Goal: Task Accomplishment & Management: Use online tool/utility

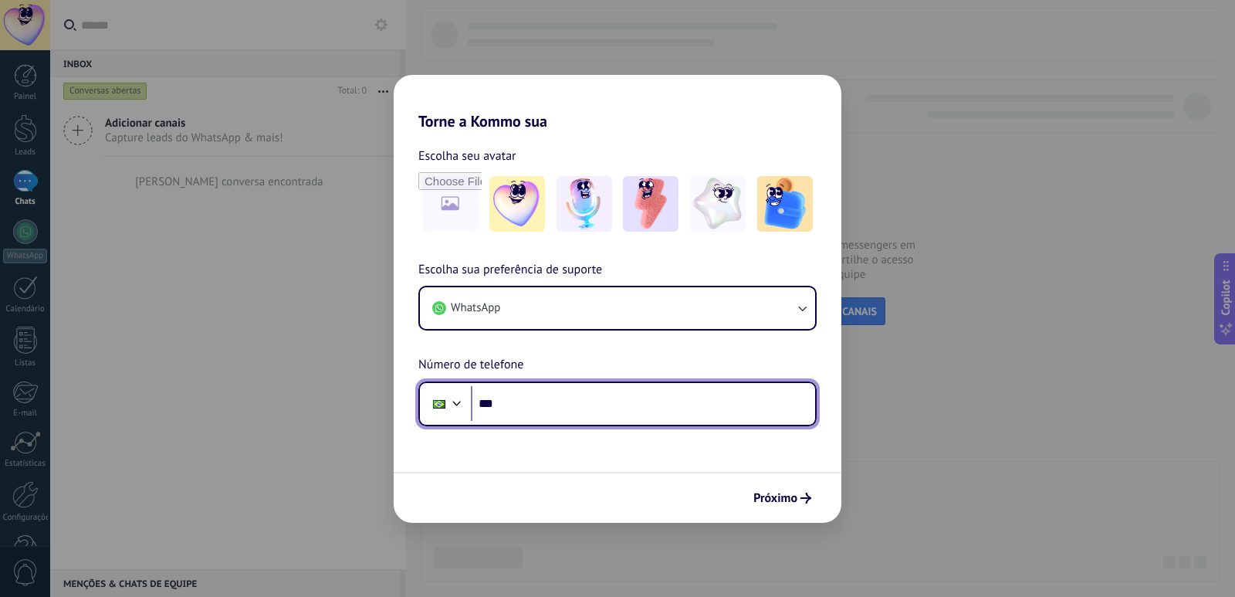
click at [540, 398] on input "***" at bounding box center [643, 404] width 344 height 36
type input "**********"
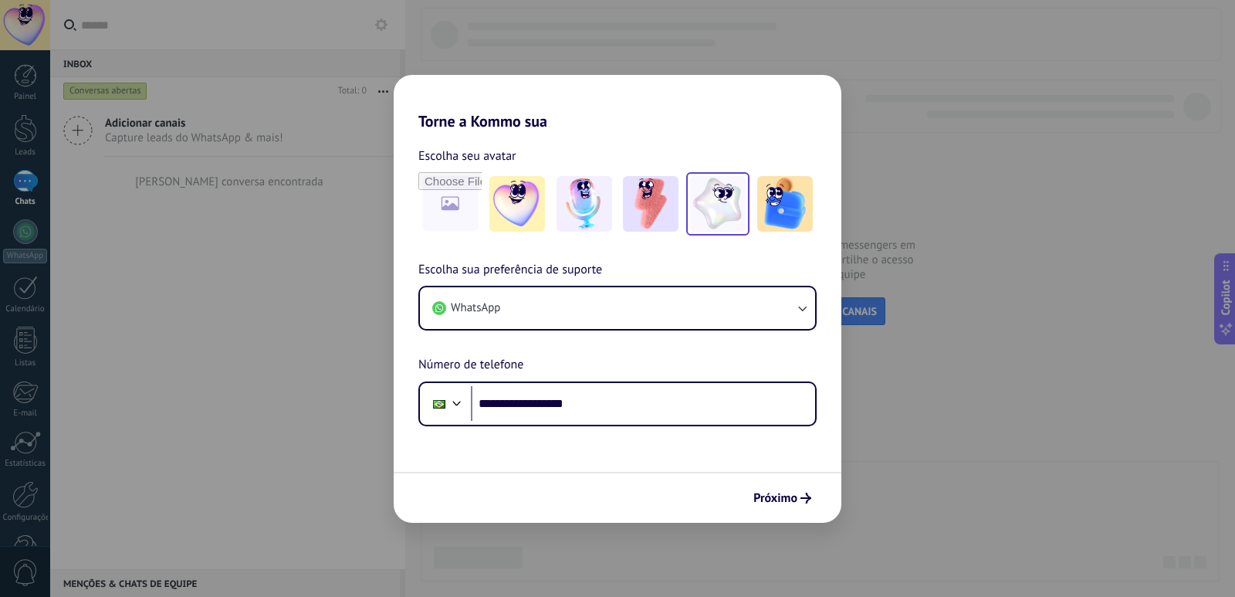
click at [726, 205] on img at bounding box center [718, 204] width 56 height 56
click at [791, 503] on span "Próximo" at bounding box center [775, 497] width 44 height 11
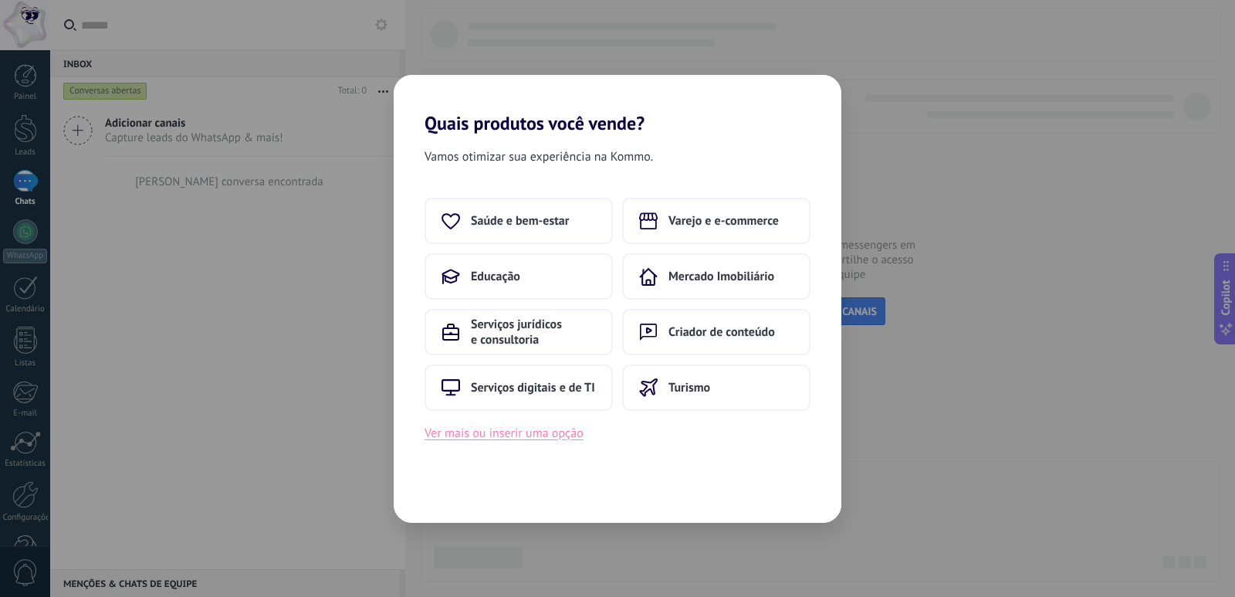
click at [520, 434] on button "Ver mais ou inserir uma opção" at bounding box center [504, 433] width 159 height 20
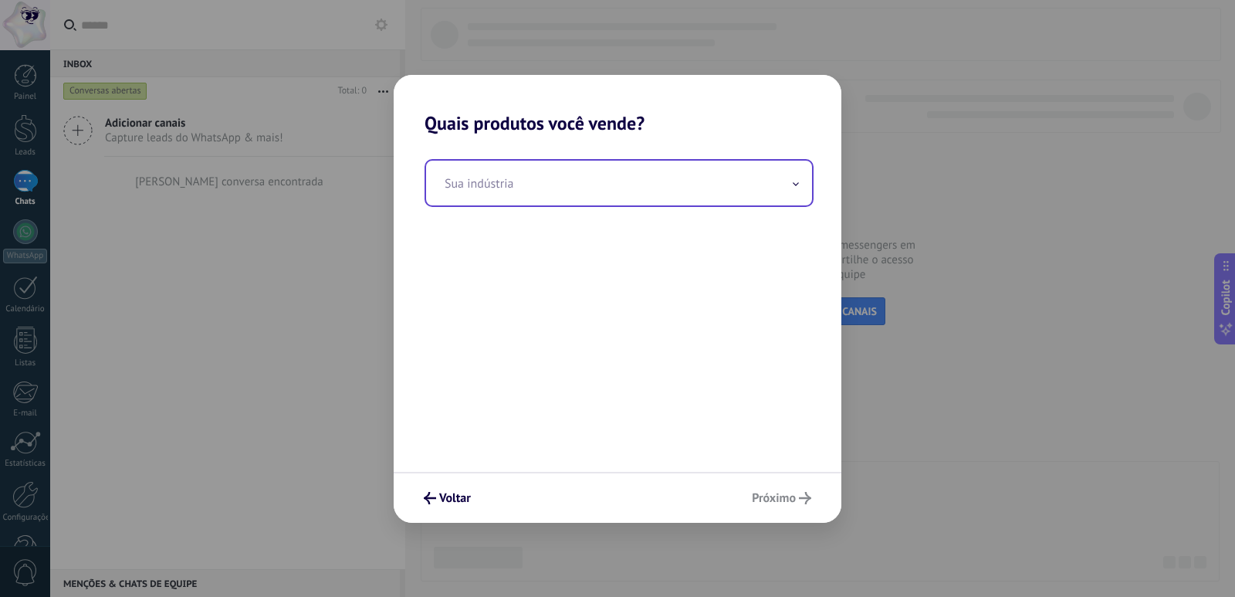
click at [563, 187] on input "text" at bounding box center [619, 183] width 386 height 45
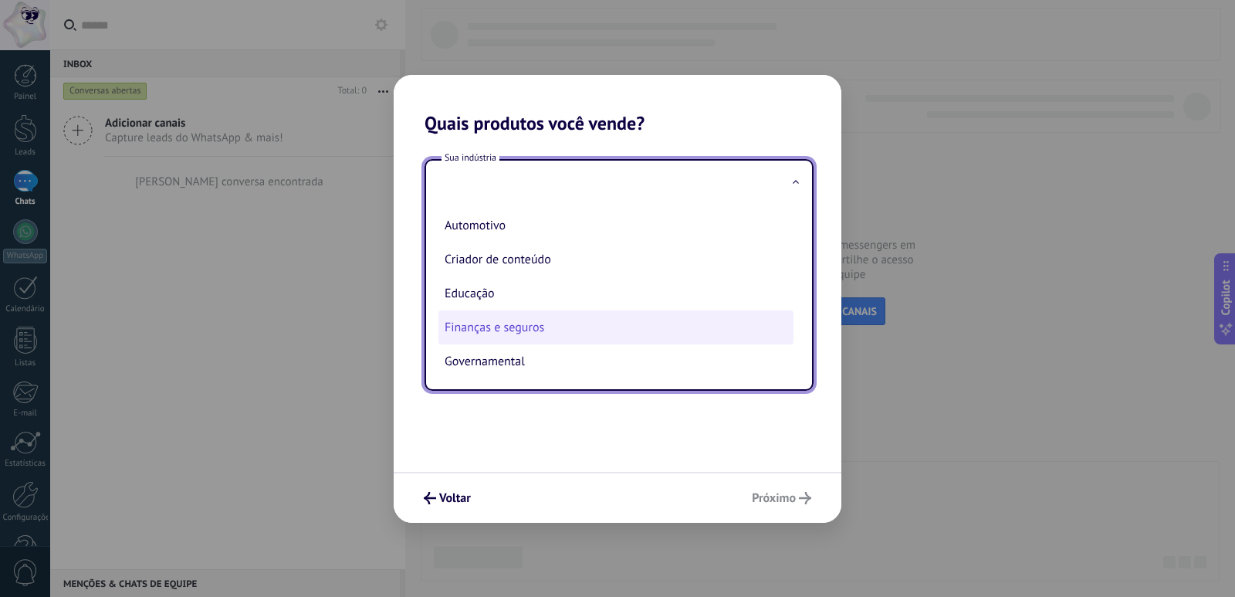
click at [502, 331] on li "Finanças e seguros" at bounding box center [615, 327] width 355 height 34
type input "**********"
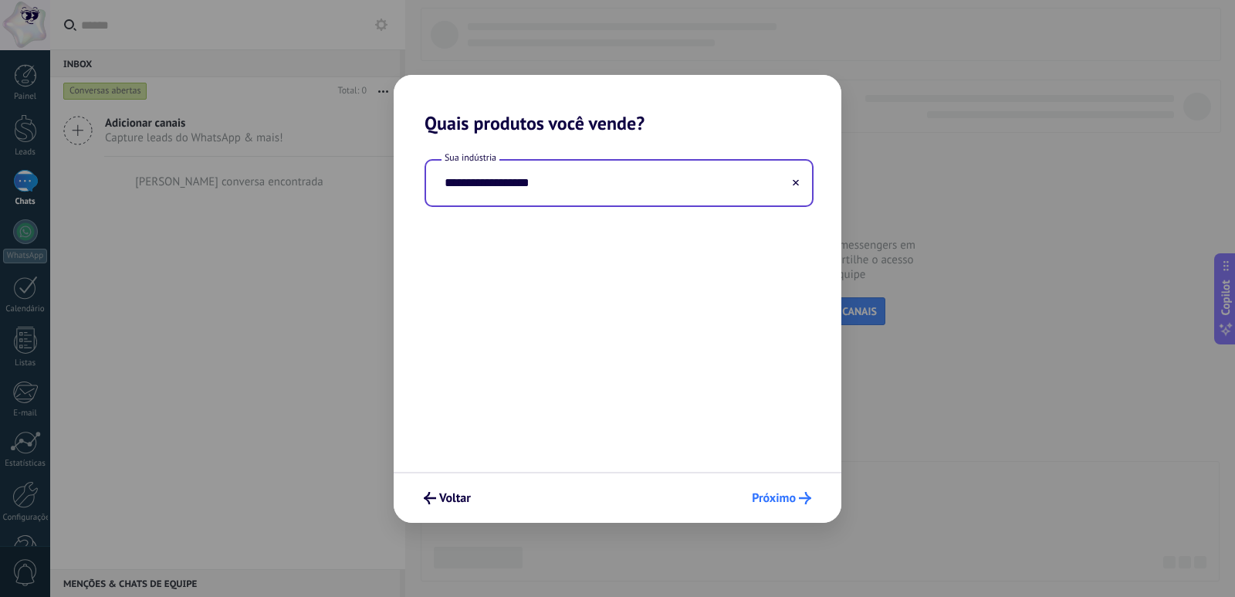
click at [790, 503] on span "Próximo" at bounding box center [774, 497] width 44 height 11
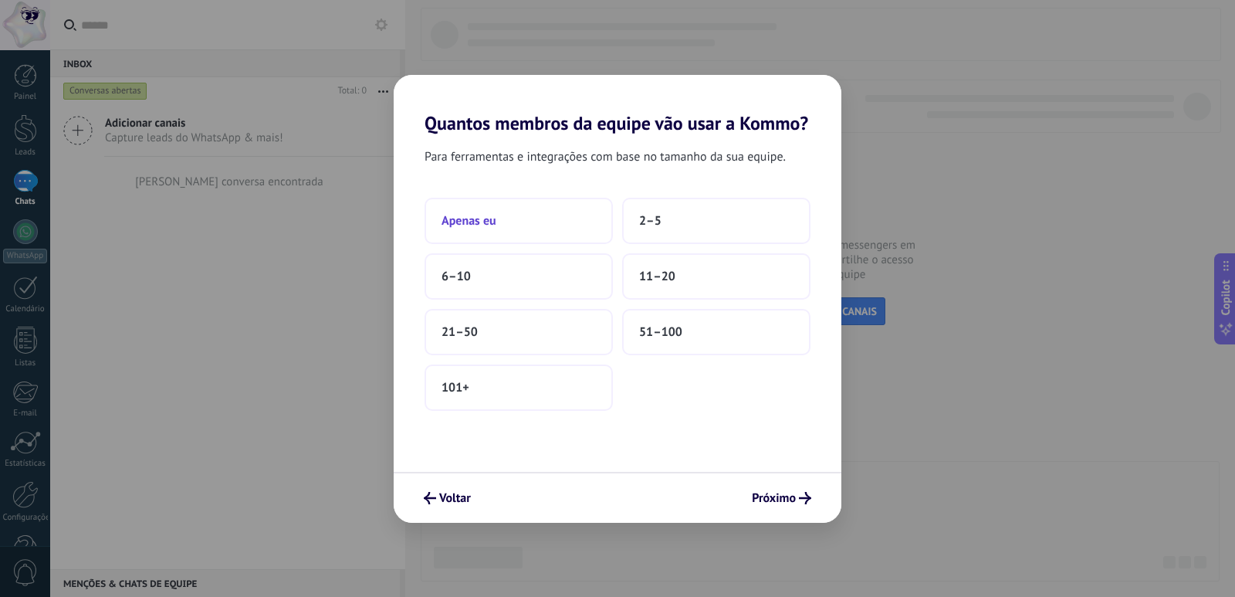
click at [491, 223] on span "Apenas eu" at bounding box center [469, 220] width 55 height 15
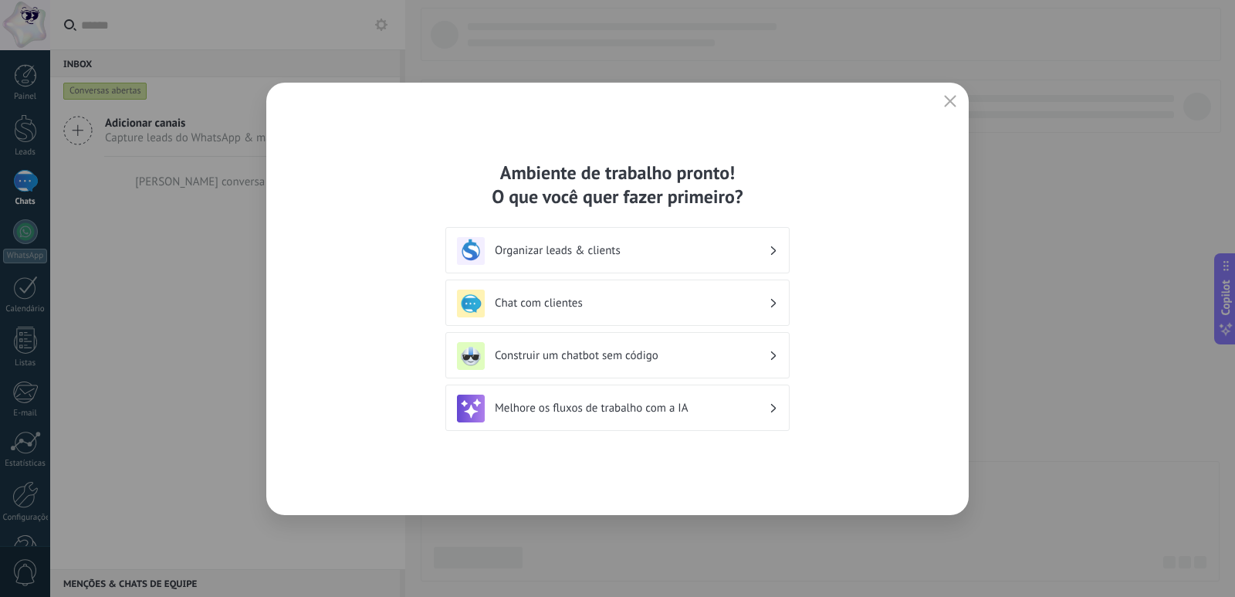
click at [770, 307] on div "Chat com clientes" at bounding box center [617, 303] width 321 height 28
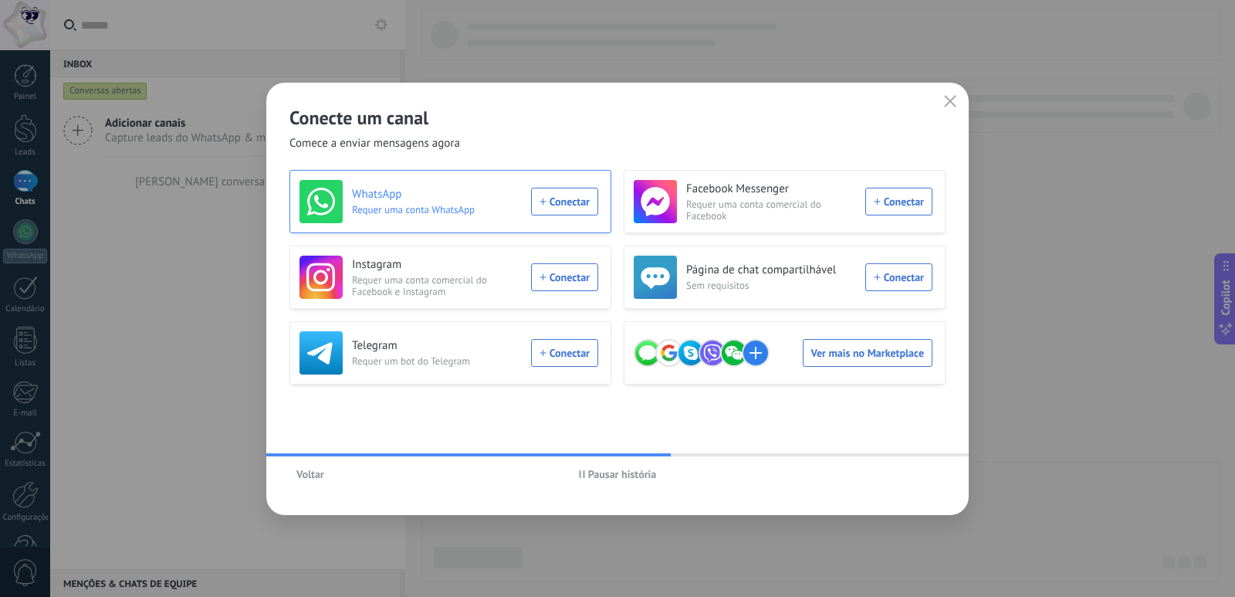
click at [580, 201] on div "WhatsApp Requer uma conta WhatsApp Conectar" at bounding box center [449, 201] width 299 height 43
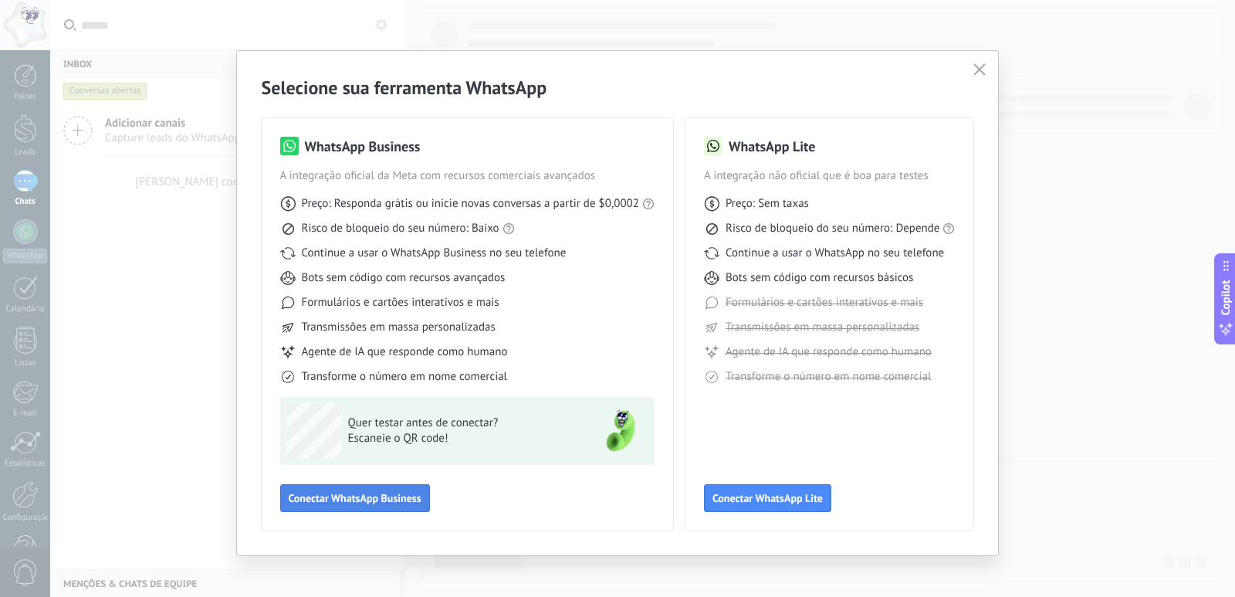
click at [401, 497] on span "Conectar WhatsApp Business" at bounding box center [355, 497] width 133 height 11
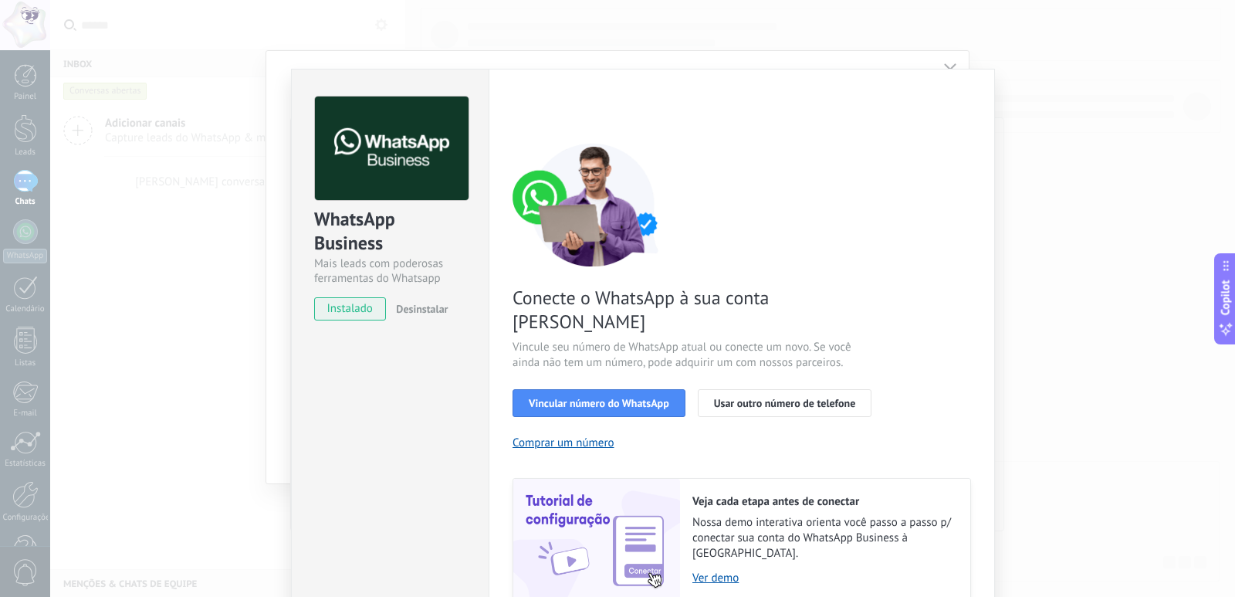
click at [1068, 108] on div "WhatsApp Business Mais leads com poderosas ferramentas do Whatsapp instalado De…" at bounding box center [642, 298] width 1185 height 597
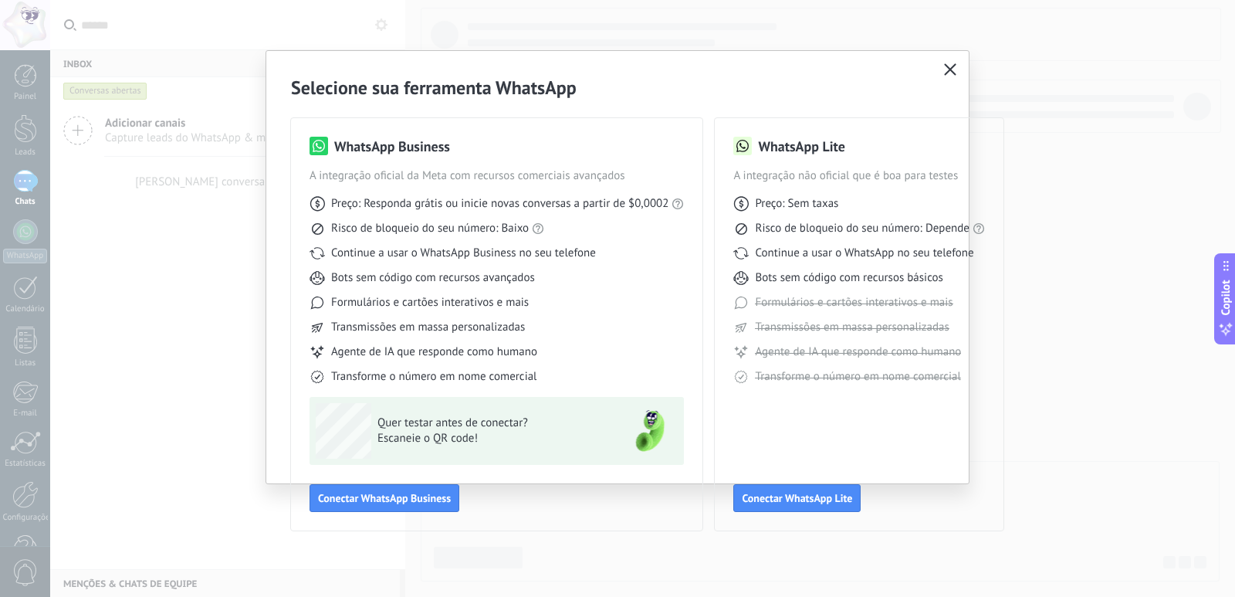
click at [949, 66] on icon "button" at bounding box center [950, 69] width 12 height 12
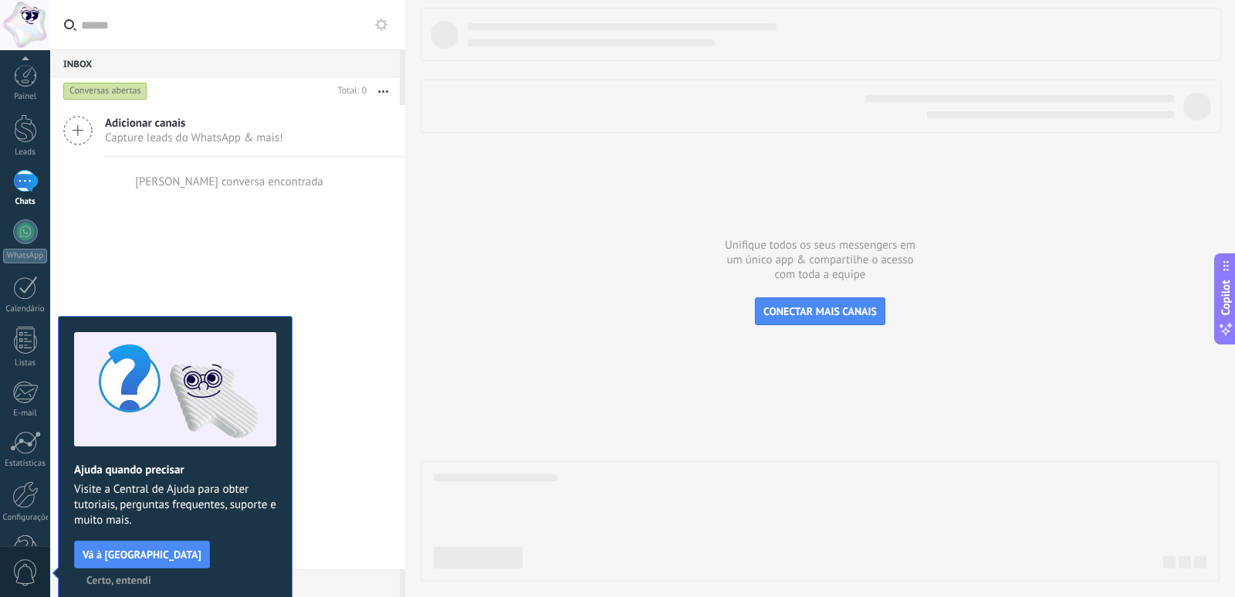
scroll to position [46, 0]
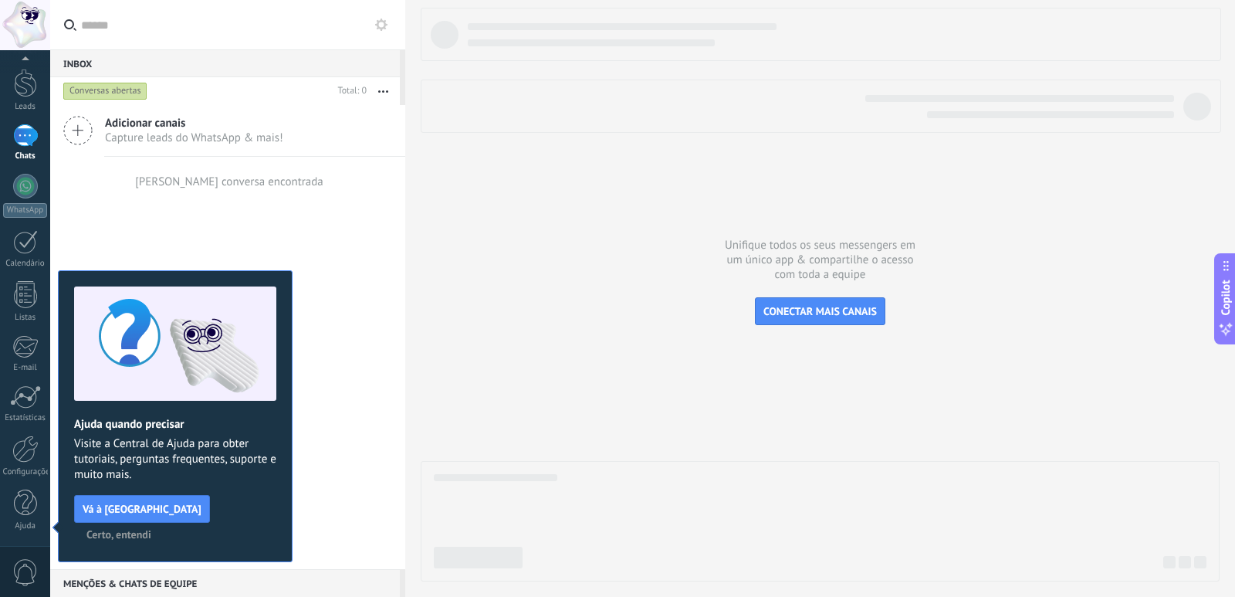
click at [151, 529] on span "Certo, entendi" at bounding box center [118, 534] width 65 height 11
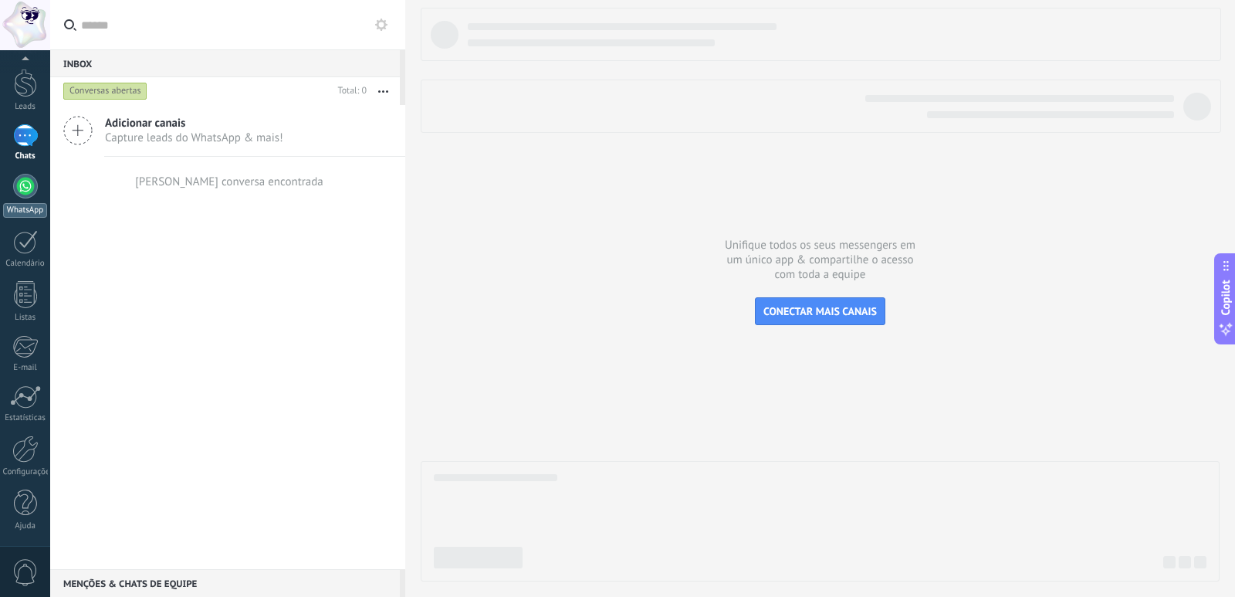
click at [28, 187] on div at bounding box center [25, 186] width 25 height 25
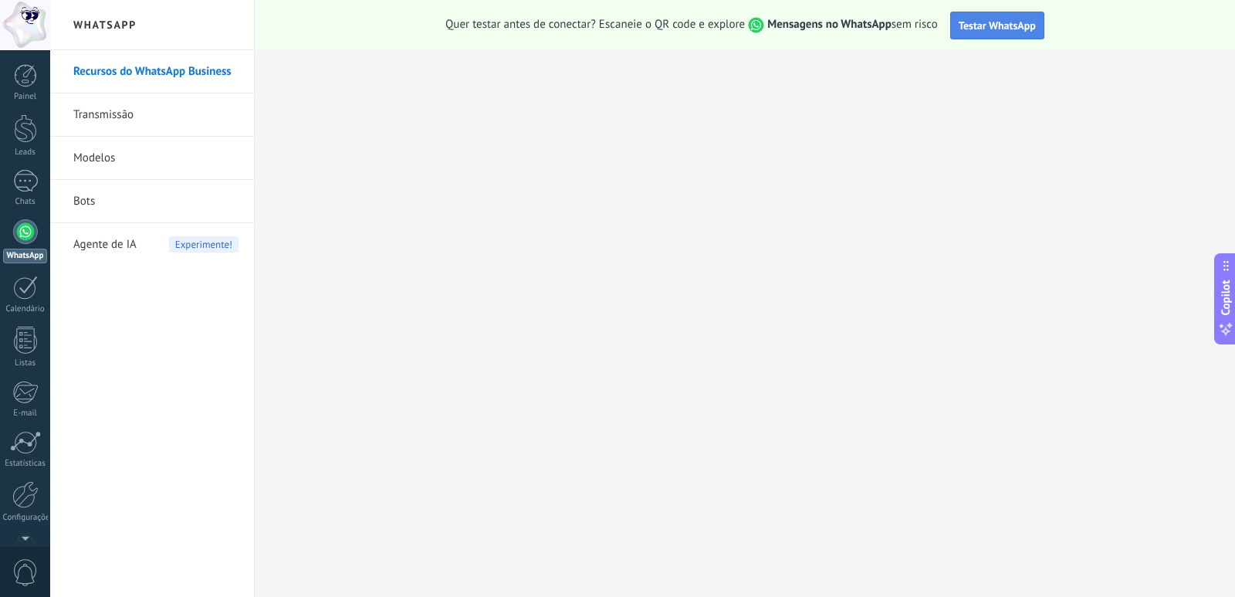
click at [1010, 27] on span "Testar WhatsApp" at bounding box center [997, 26] width 77 height 14
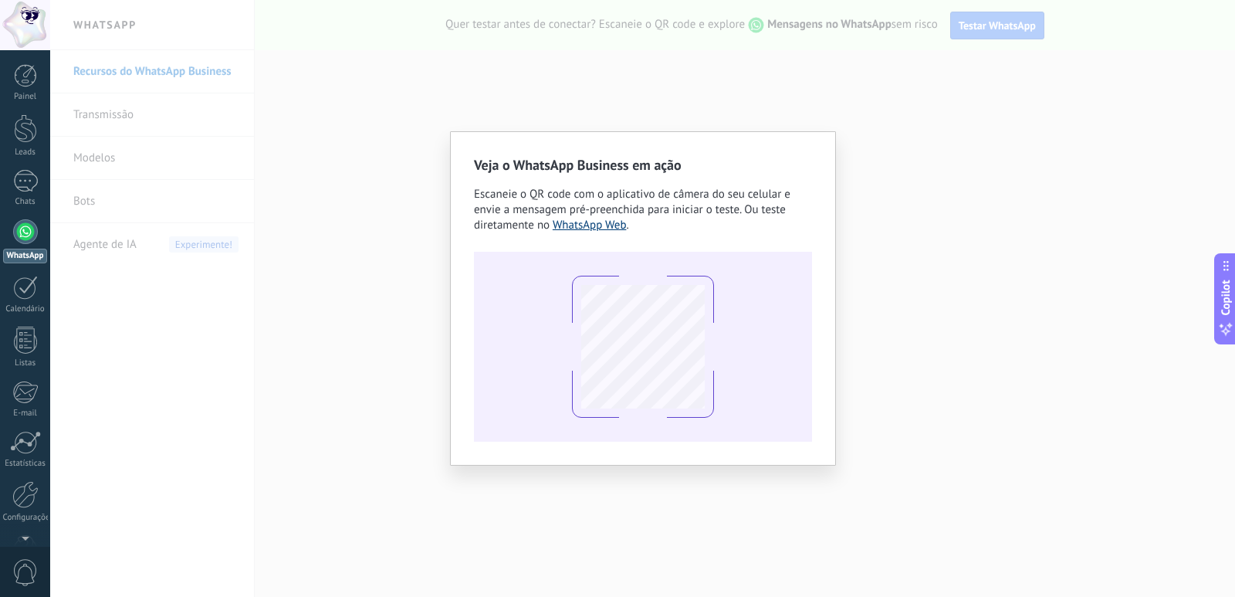
click at [582, 228] on link "WhatsApp Web" at bounding box center [590, 225] width 74 height 15
click at [971, 118] on div "Veja o WhatsApp Business em ação Escaneie o QR code com o aplicativo de câmera …" at bounding box center [642, 298] width 1185 height 597
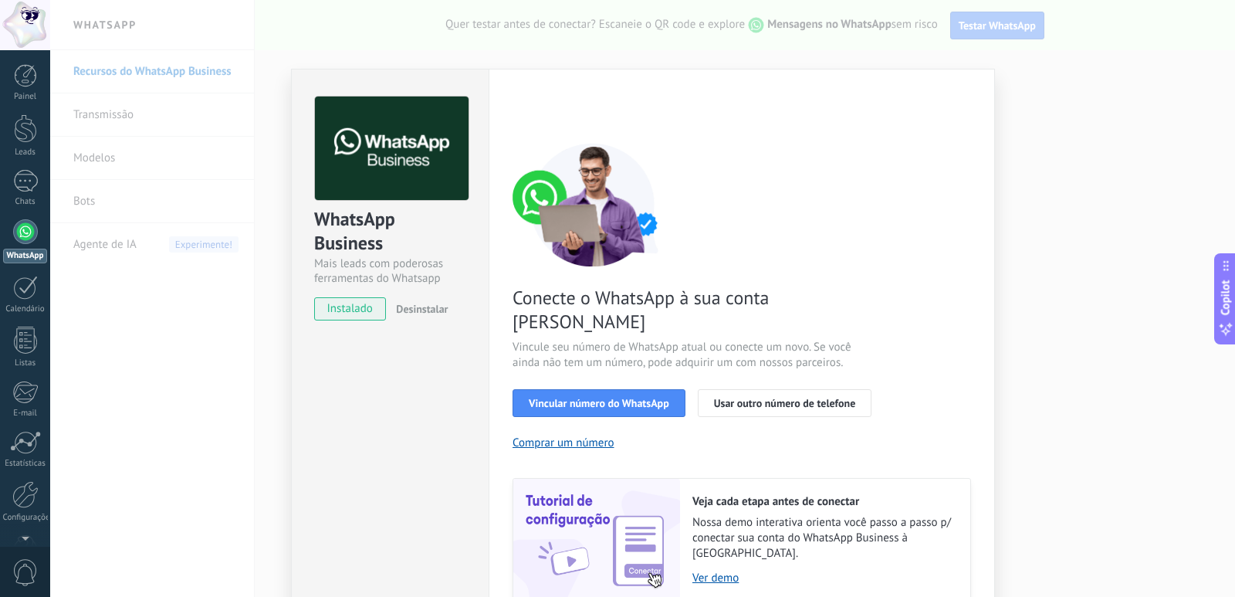
scroll to position [38, 0]
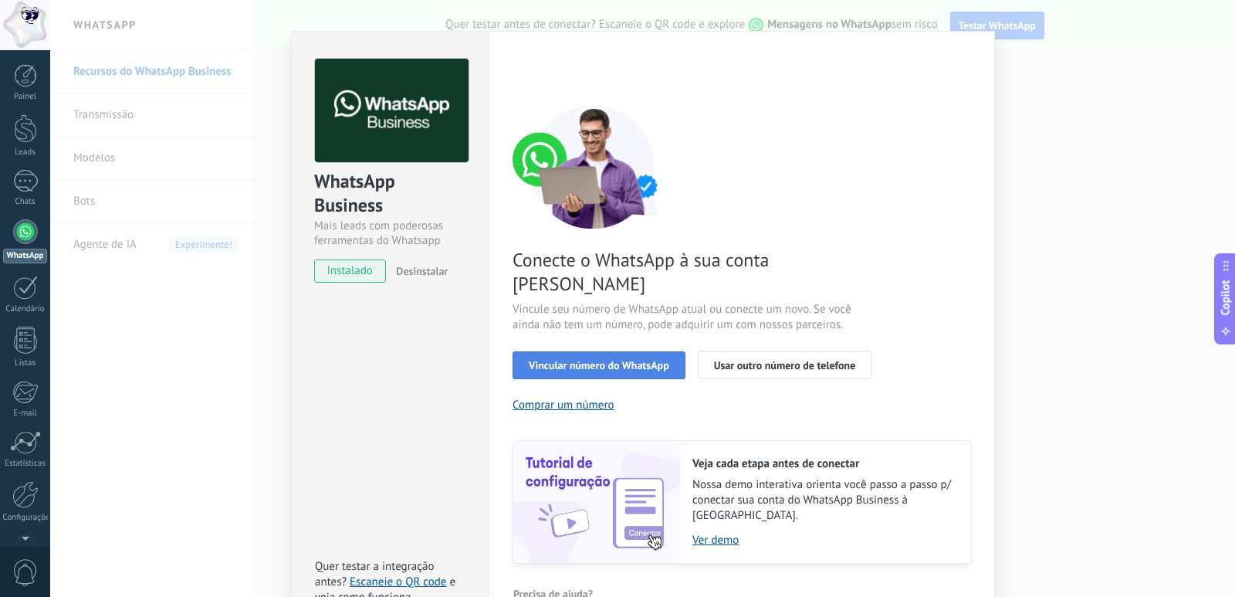
click at [595, 360] on span "Vincular número do WhatsApp" at bounding box center [599, 365] width 140 height 11
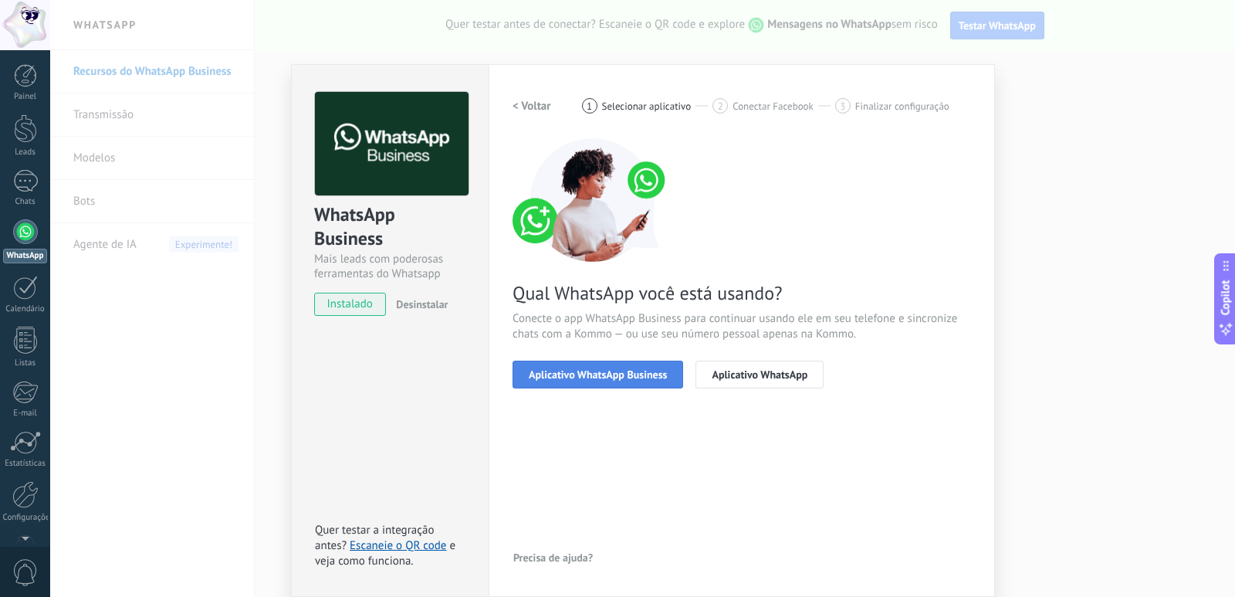
click at [601, 376] on span "Aplicativo WhatsApp Business" at bounding box center [598, 374] width 138 height 11
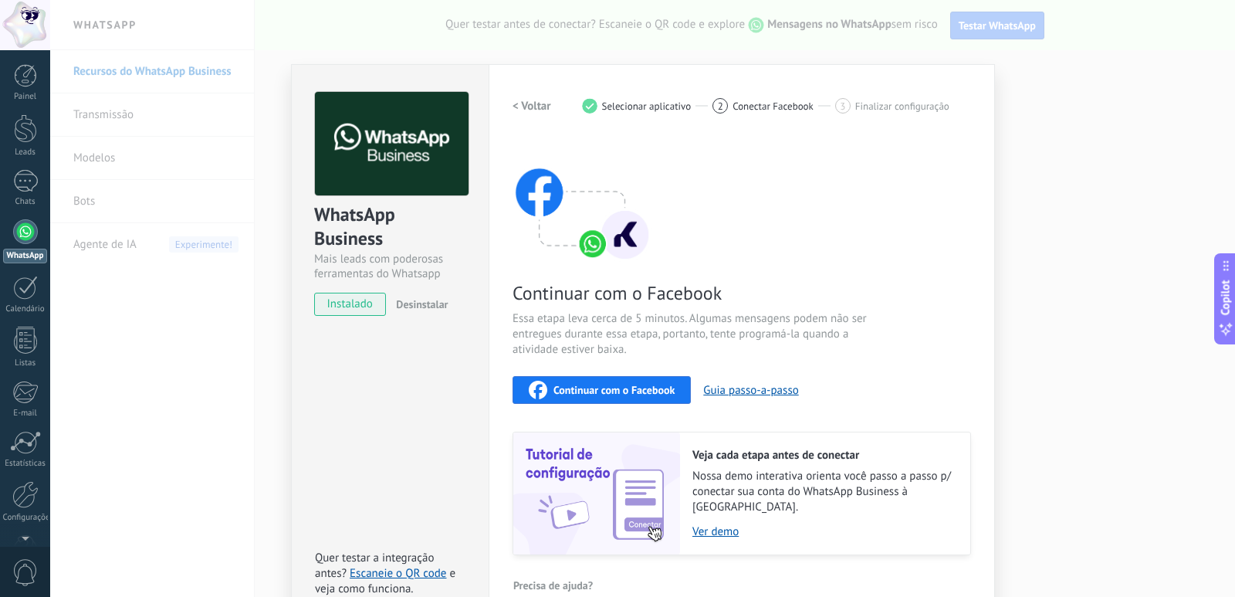
scroll to position [0, 0]
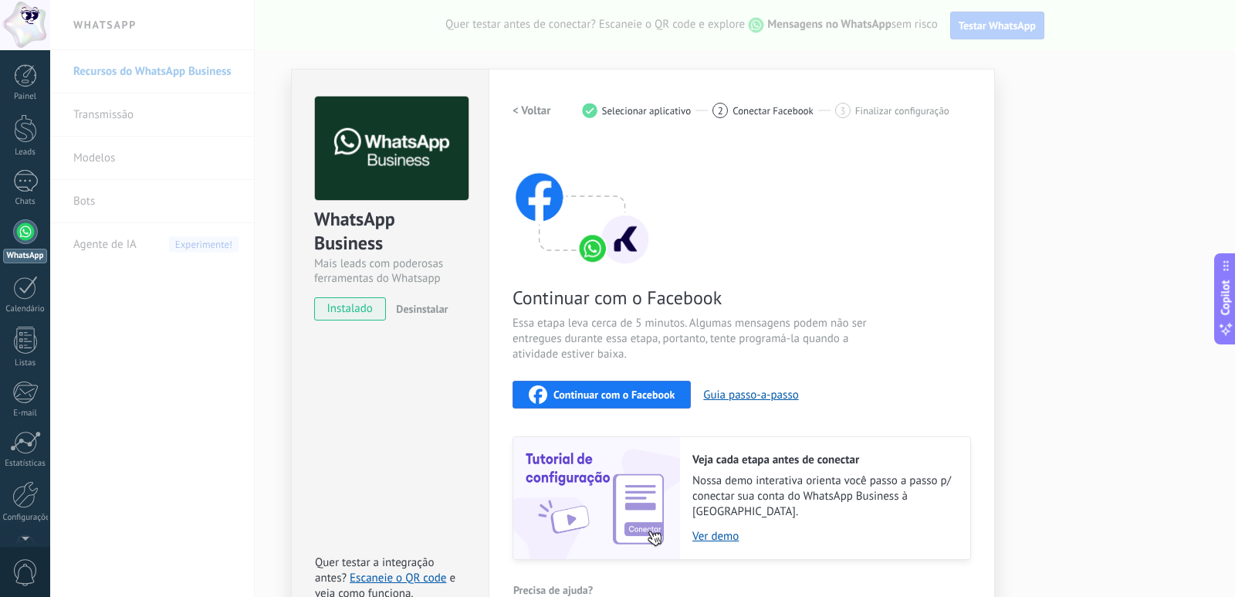
click at [634, 396] on span "Continuar com o Facebook" at bounding box center [613, 394] width 121 height 11
click at [1051, 270] on div "WhatsApp Business Mais leads com poderosas ferramentas do Whatsapp instalado De…" at bounding box center [642, 298] width 1185 height 597
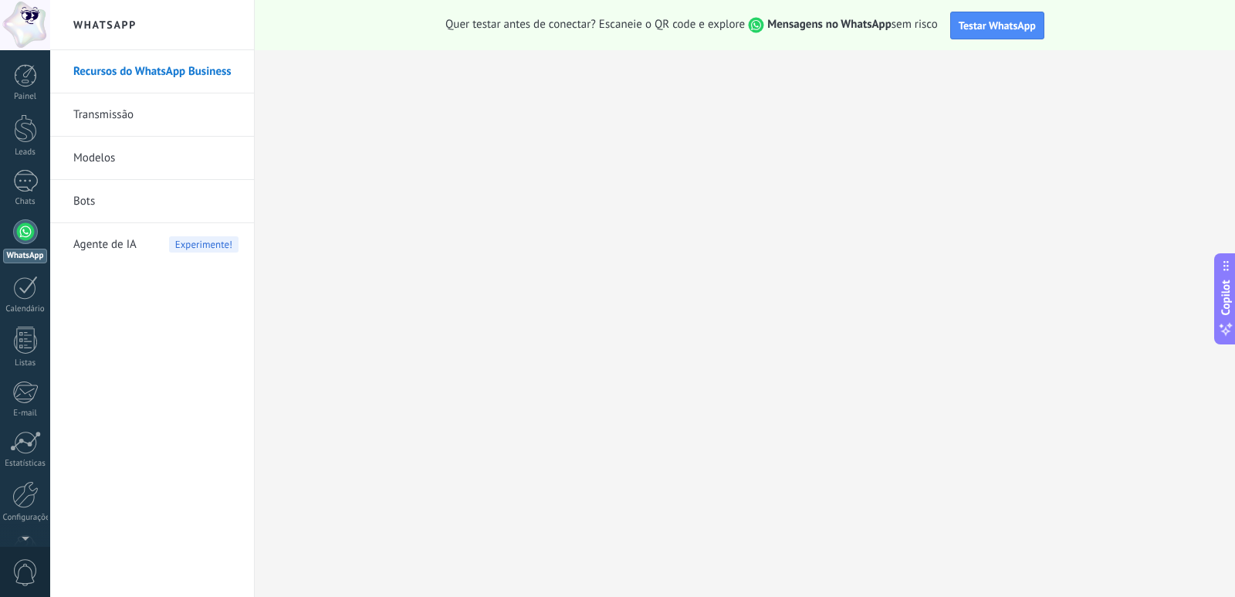
click at [137, 73] on link "Recursos do WhatsApp Business" at bounding box center [155, 71] width 165 height 43
click at [995, 29] on span "Testar WhatsApp" at bounding box center [997, 26] width 77 height 14
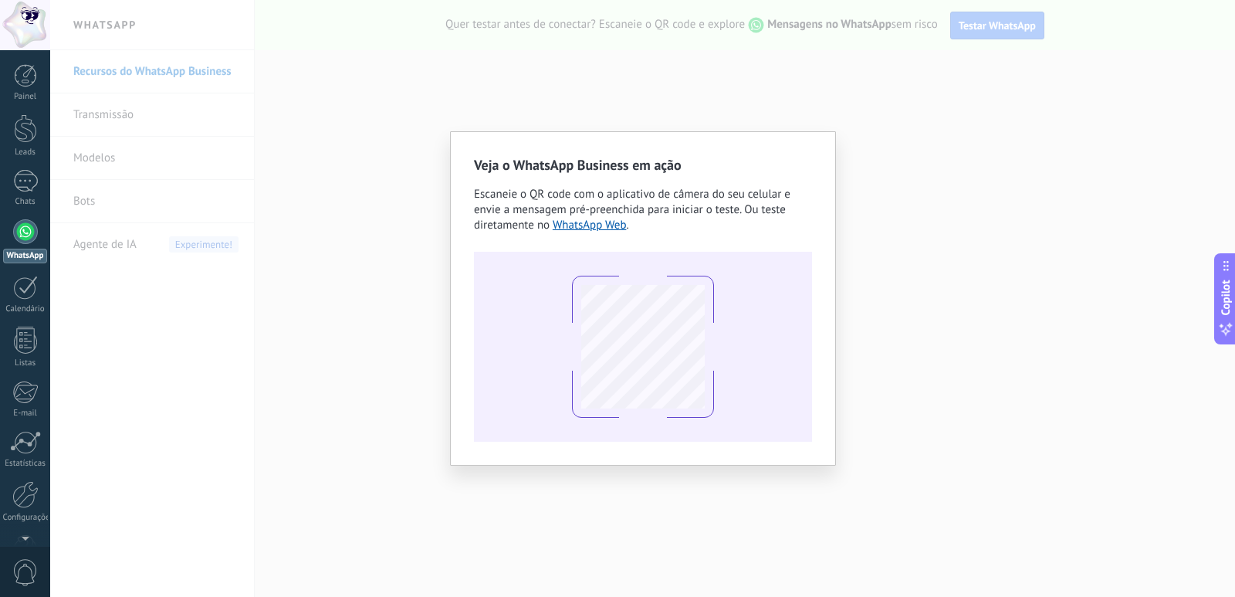
click at [609, 233] on div "Veja o WhatsApp Business em ação Escaneie o QR code com o aplicativo de câmera …" at bounding box center [643, 298] width 338 height 286
click at [609, 222] on link "WhatsApp Web" at bounding box center [590, 225] width 74 height 15
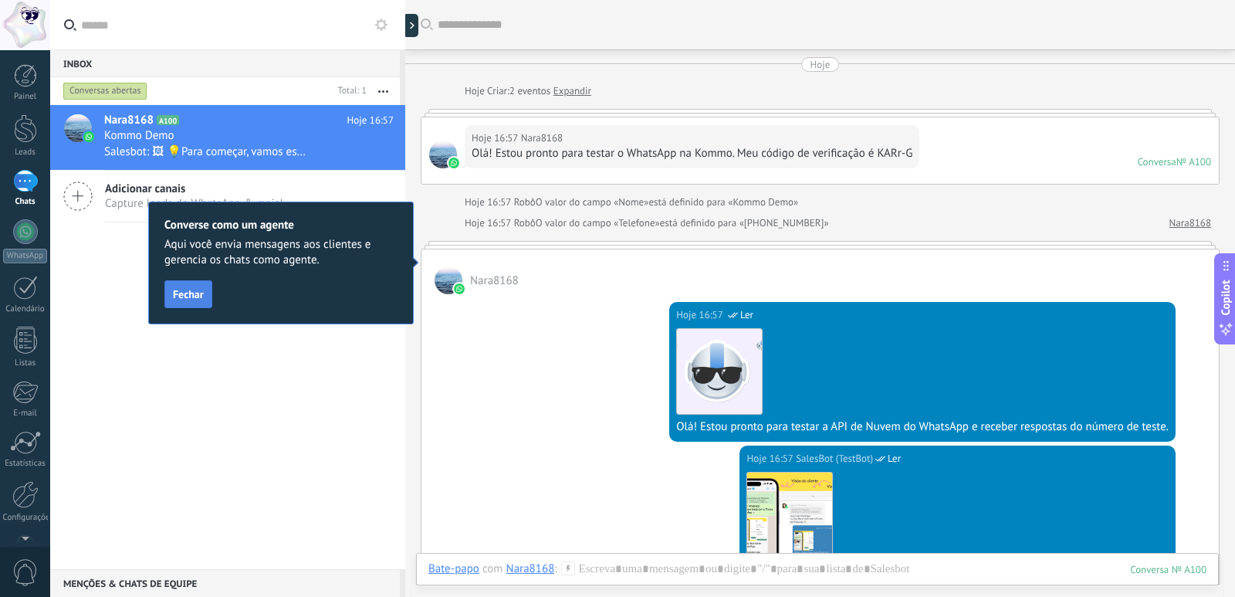
click at [188, 293] on span "Fechar" at bounding box center [188, 294] width 31 height 11
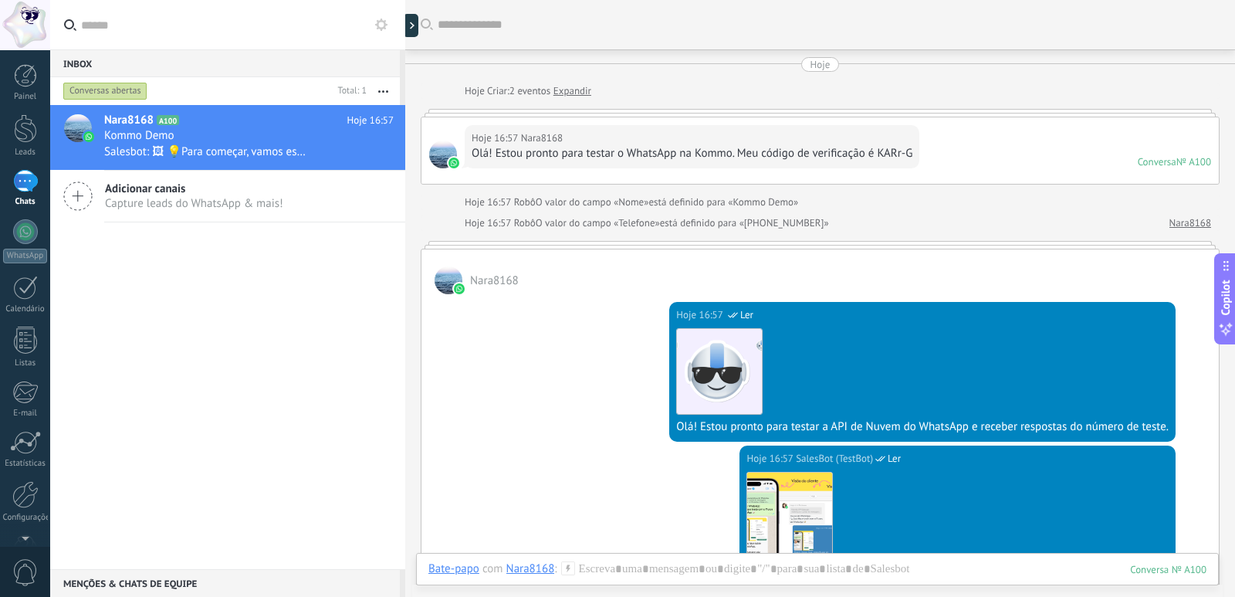
click at [664, 115] on div at bounding box center [820, 113] width 799 height 8
click at [665, 111] on div at bounding box center [820, 113] width 799 height 8
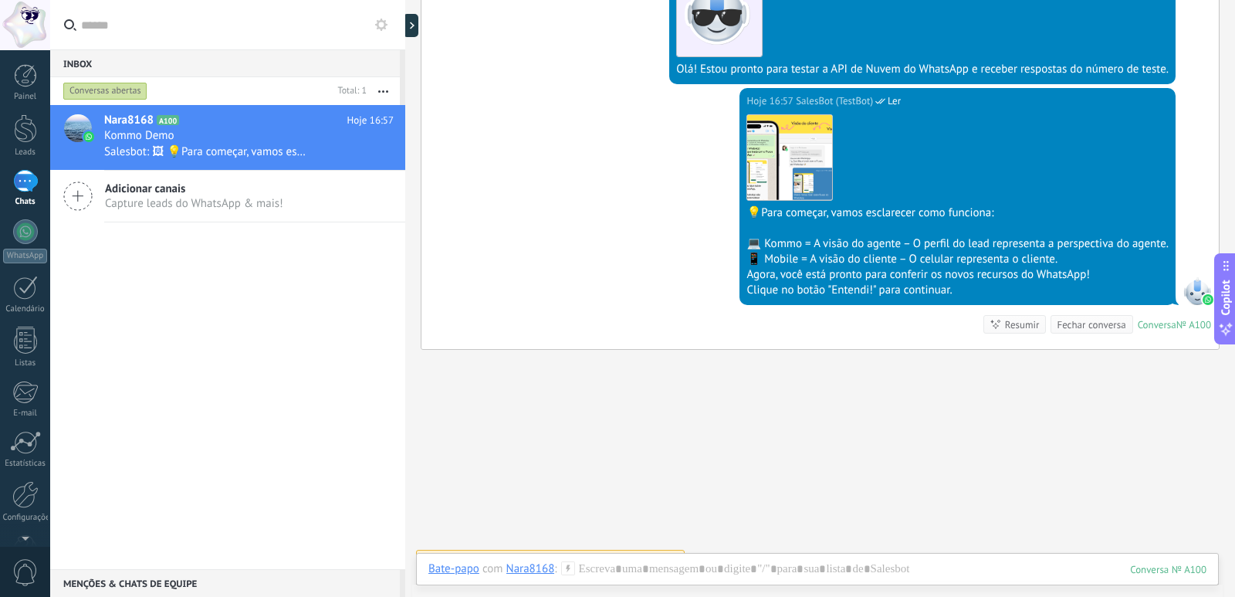
scroll to position [380, 0]
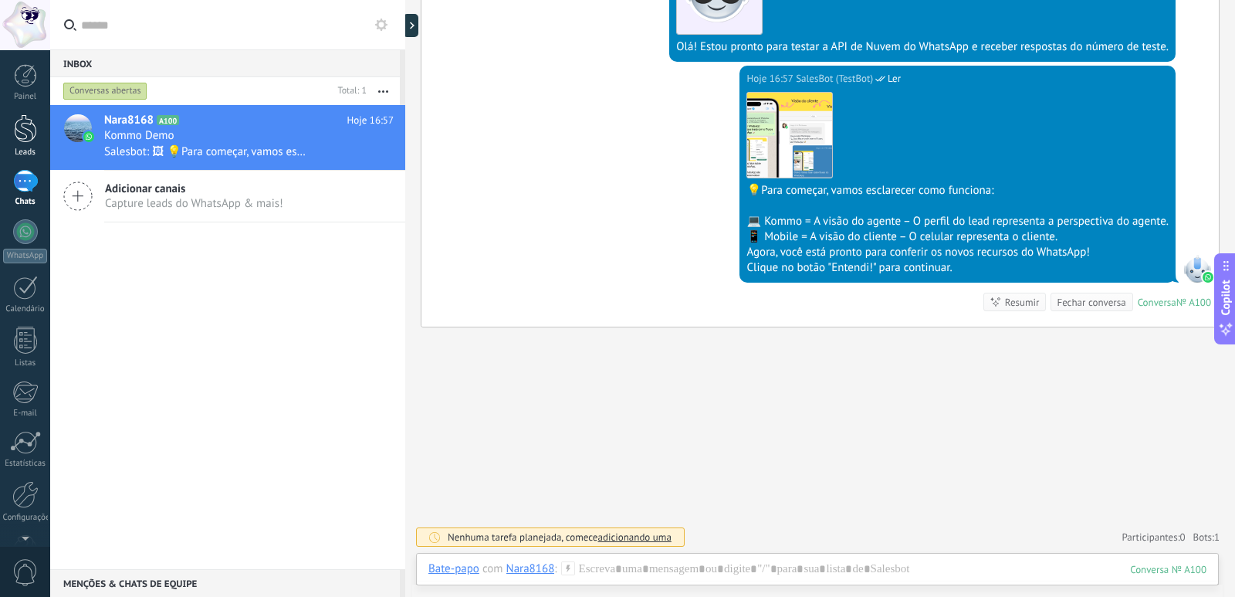
click at [31, 129] on div at bounding box center [25, 128] width 23 height 29
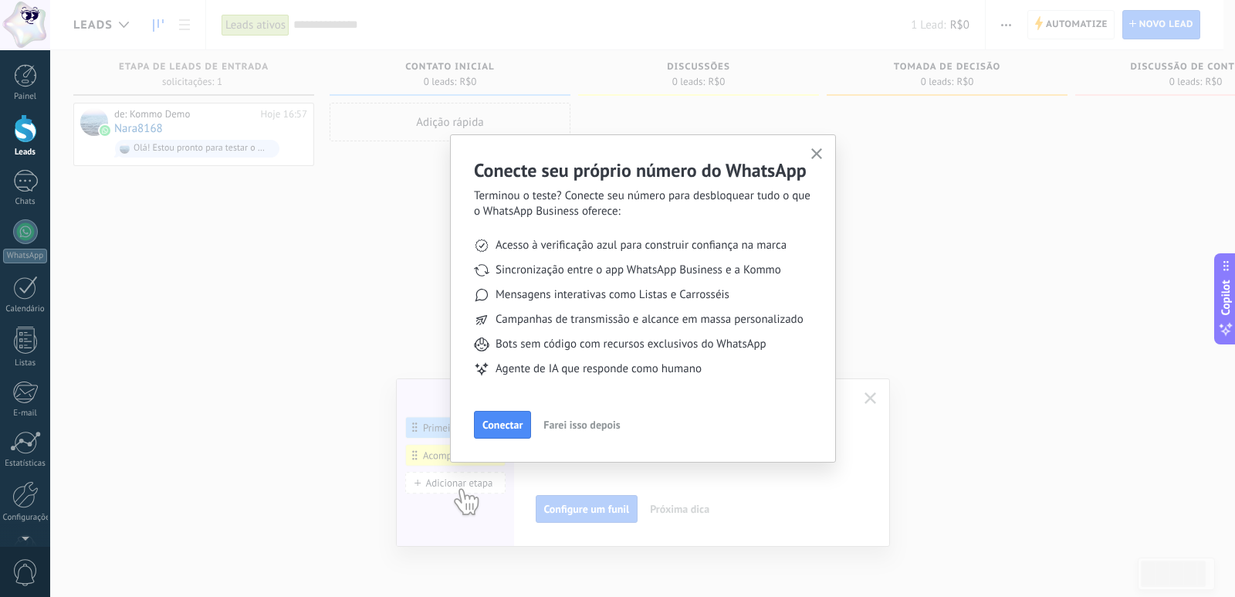
click at [813, 151] on use "button" at bounding box center [817, 154] width 12 height 12
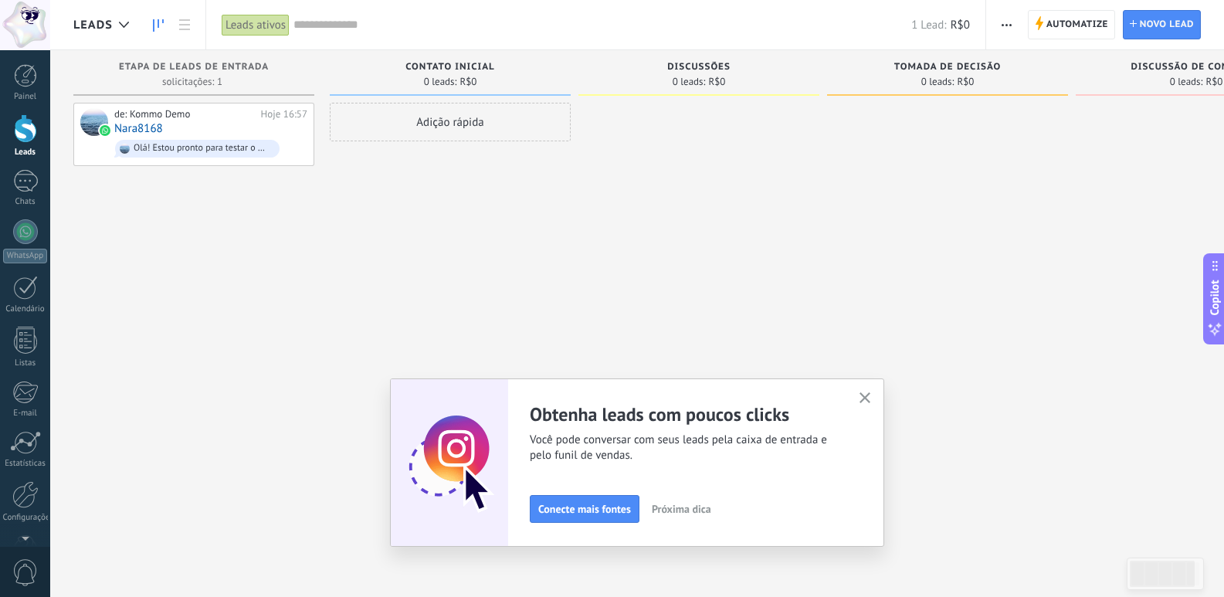
click at [866, 397] on icon "button" at bounding box center [865, 398] width 12 height 12
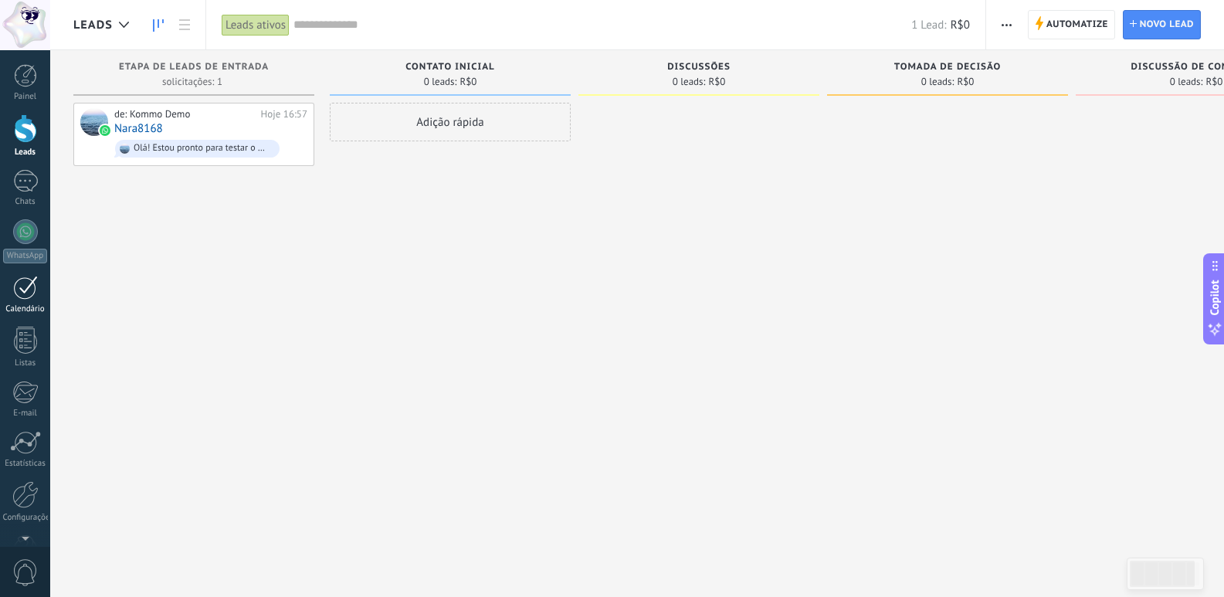
click at [29, 292] on div at bounding box center [25, 288] width 25 height 24
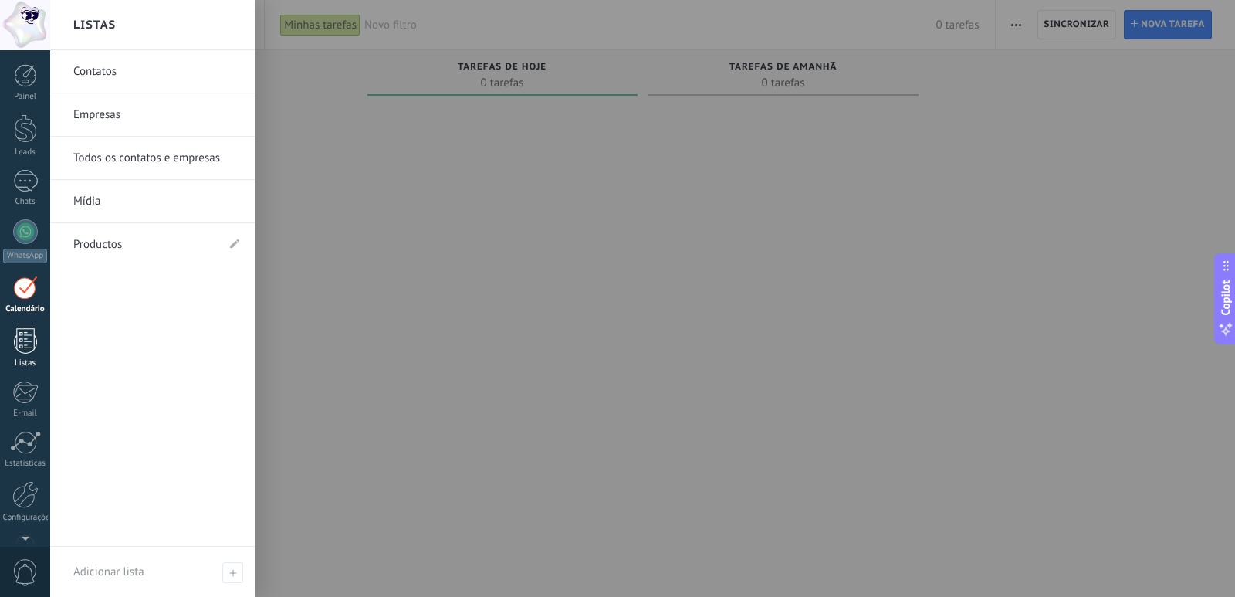
click at [22, 337] on div at bounding box center [25, 340] width 23 height 27
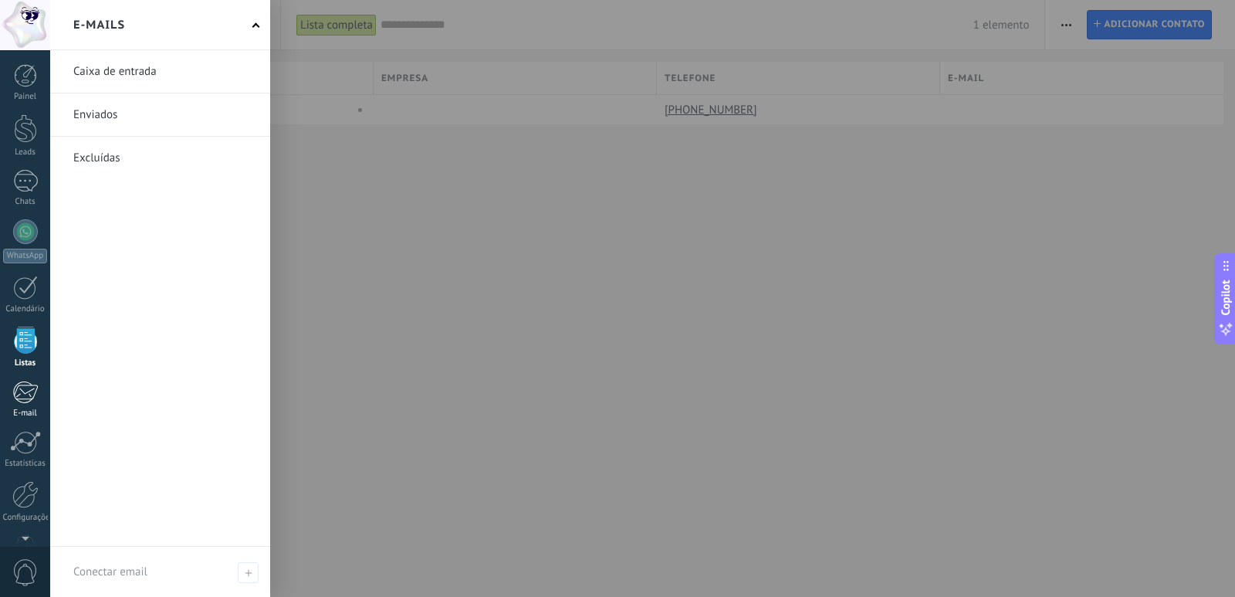
click at [25, 388] on div at bounding box center [24, 392] width 25 height 23
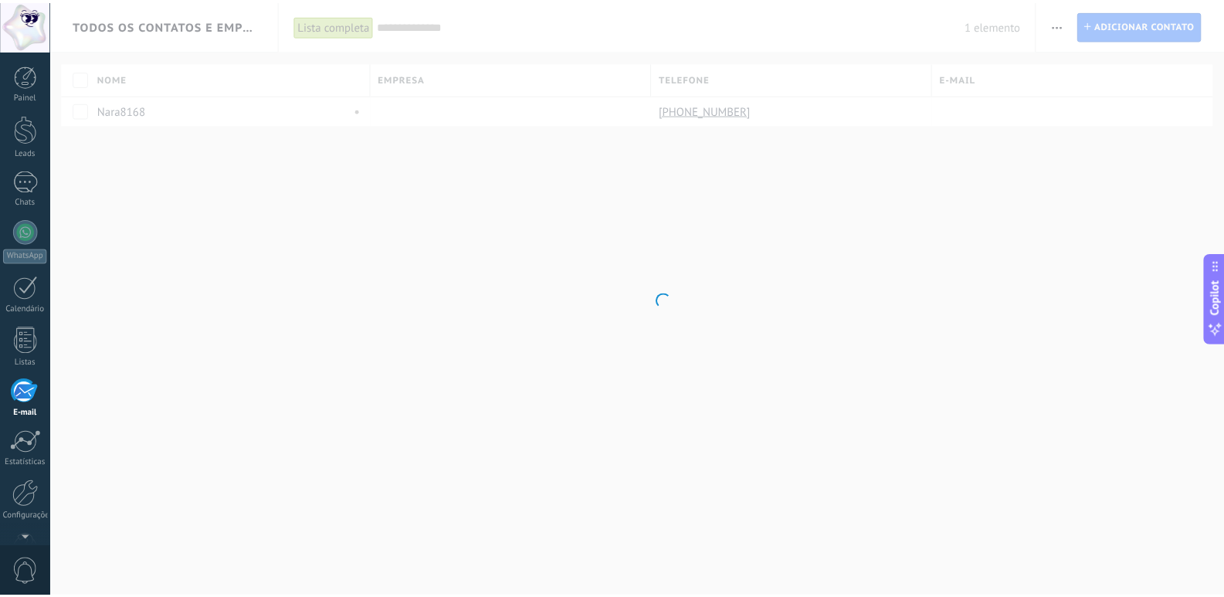
scroll to position [46, 0]
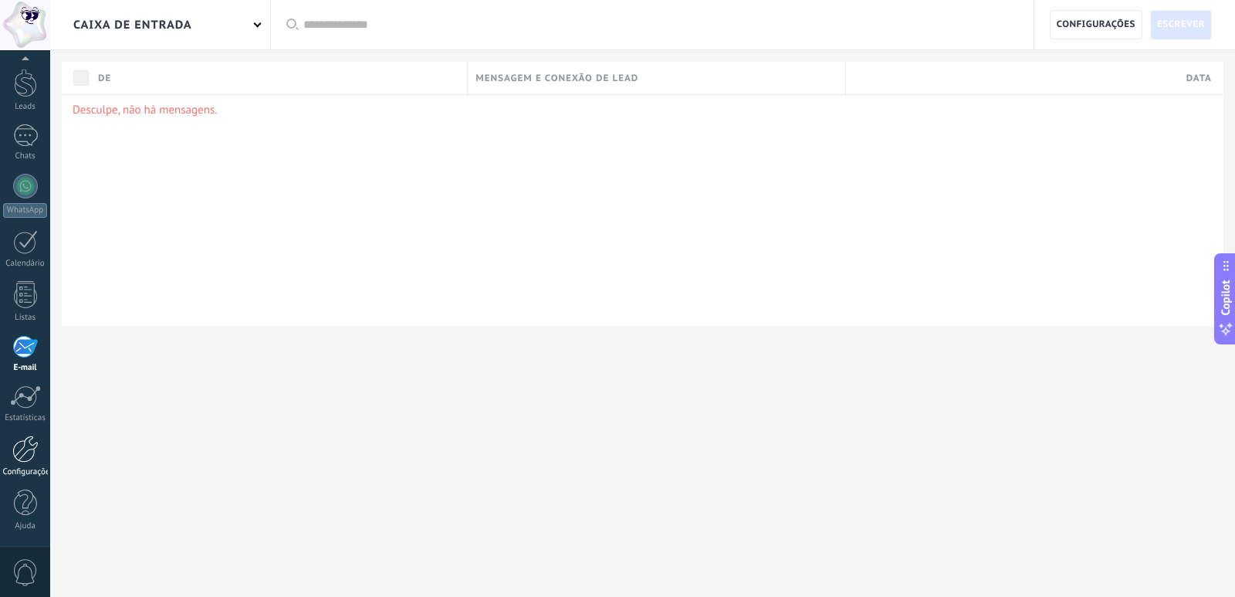
click at [23, 455] on div at bounding box center [25, 448] width 26 height 27
